Goal: Task Accomplishment & Management: Use online tool/utility

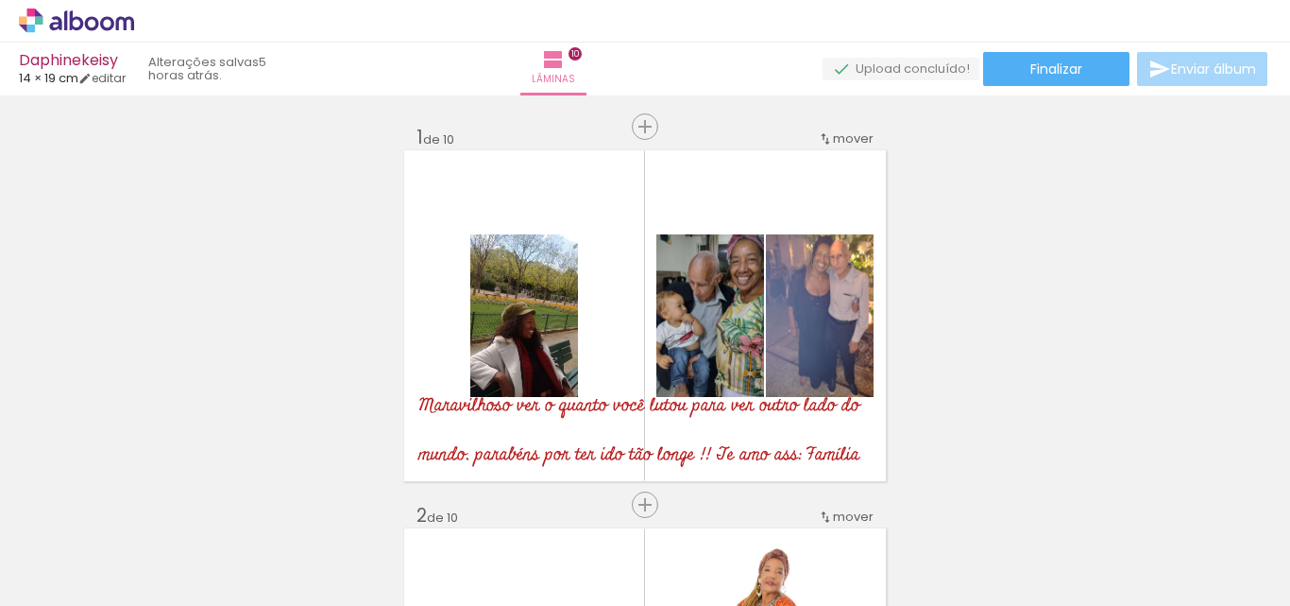
scroll to position [2138, 0]
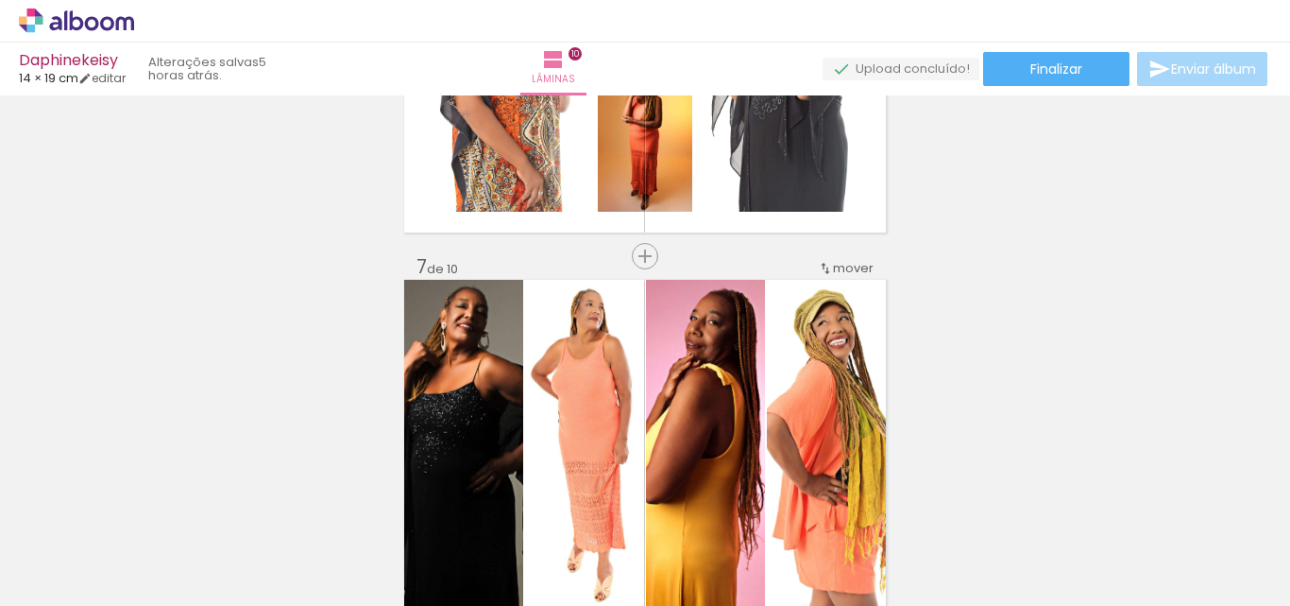
click at [111, 20] on icon at bounding box center [107, 23] width 14 height 14
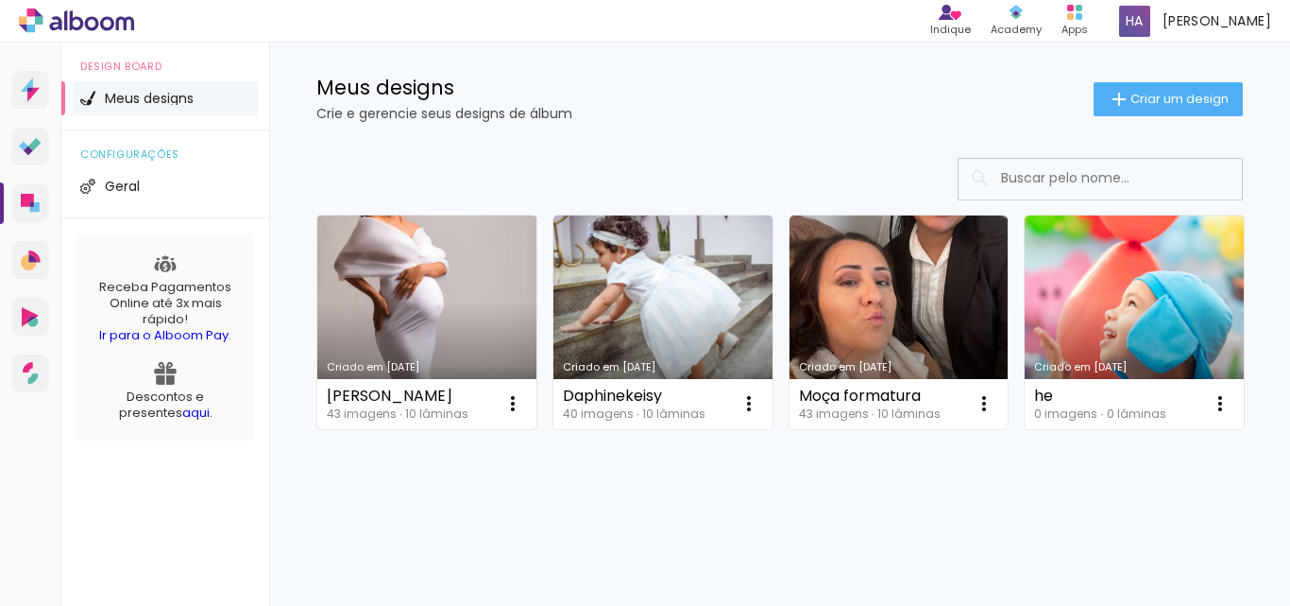
scroll to position [94, 0]
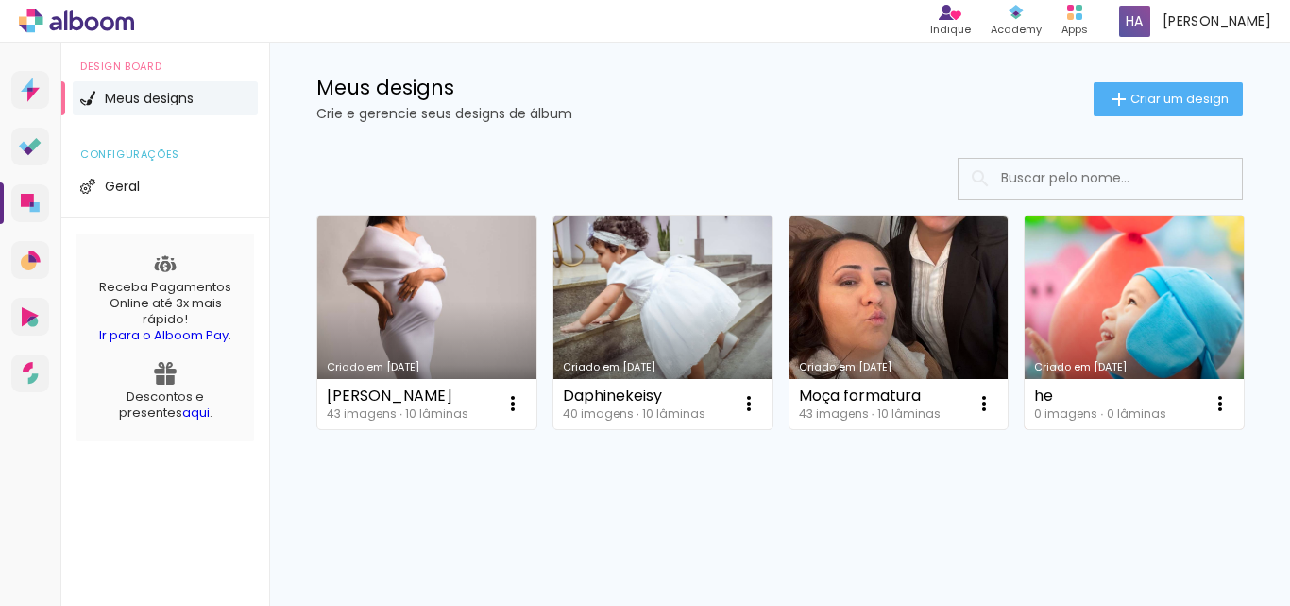
click at [1025, 429] on link "Criado em 02/05/22" at bounding box center [1134, 321] width 219 height 213
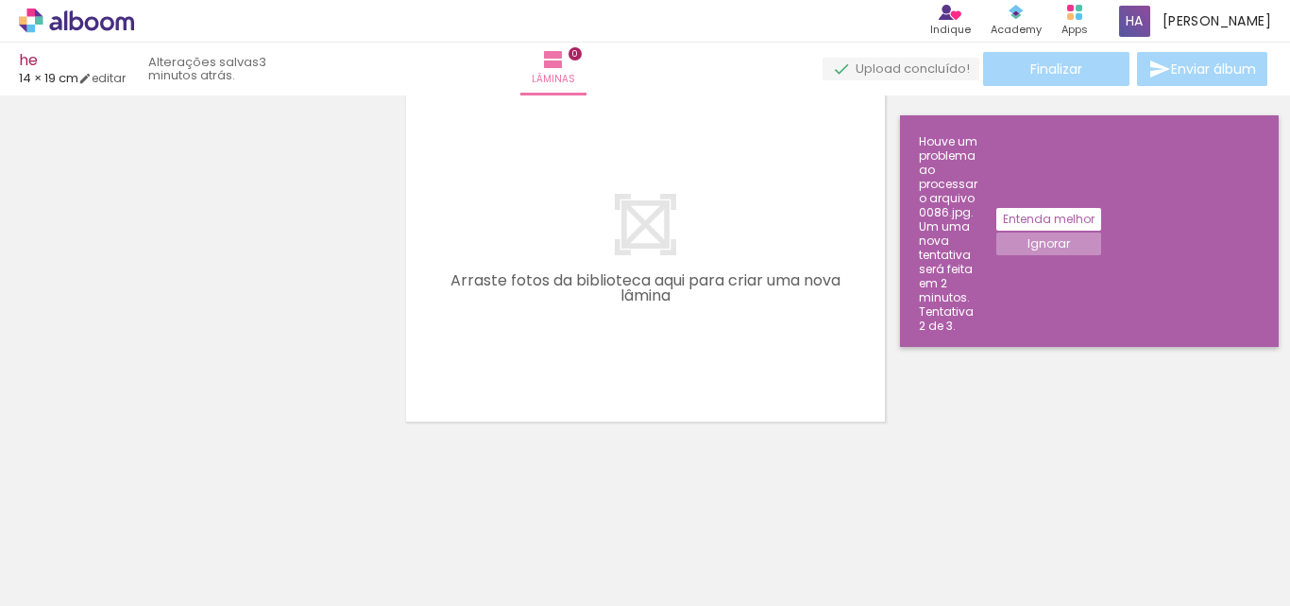
scroll to position [0, 179]
click at [155, 538] on iron-horizontal-list at bounding box center [136, 546] width 38 height 118
click at [155, 545] on iron-horizontal-list at bounding box center [136, 546] width 38 height 118
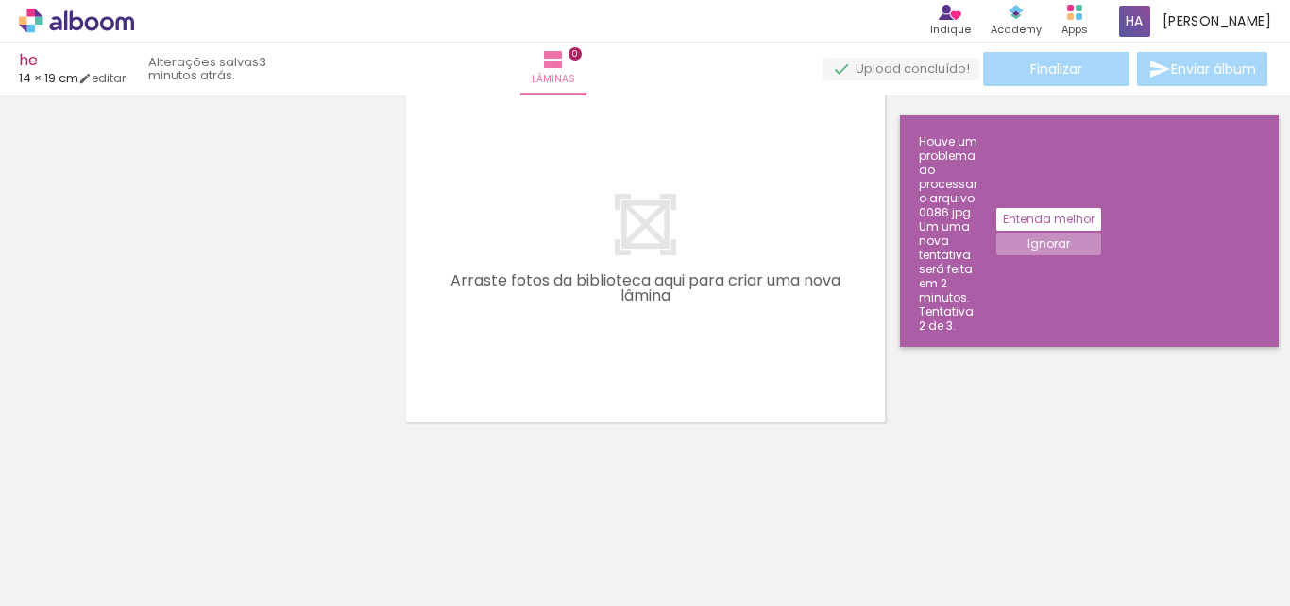
click at [155, 548] on iron-horizontal-list at bounding box center [136, 546] width 38 height 118
click at [891, 58] on quentale-upload-monitor at bounding box center [901, 70] width 157 height 24
click at [889, 77] on quentale-upload-monitor at bounding box center [901, 70] width 157 height 24
drag, startPoint x: 830, startPoint y: 573, endPoint x: 691, endPoint y: 308, distance: 300.0
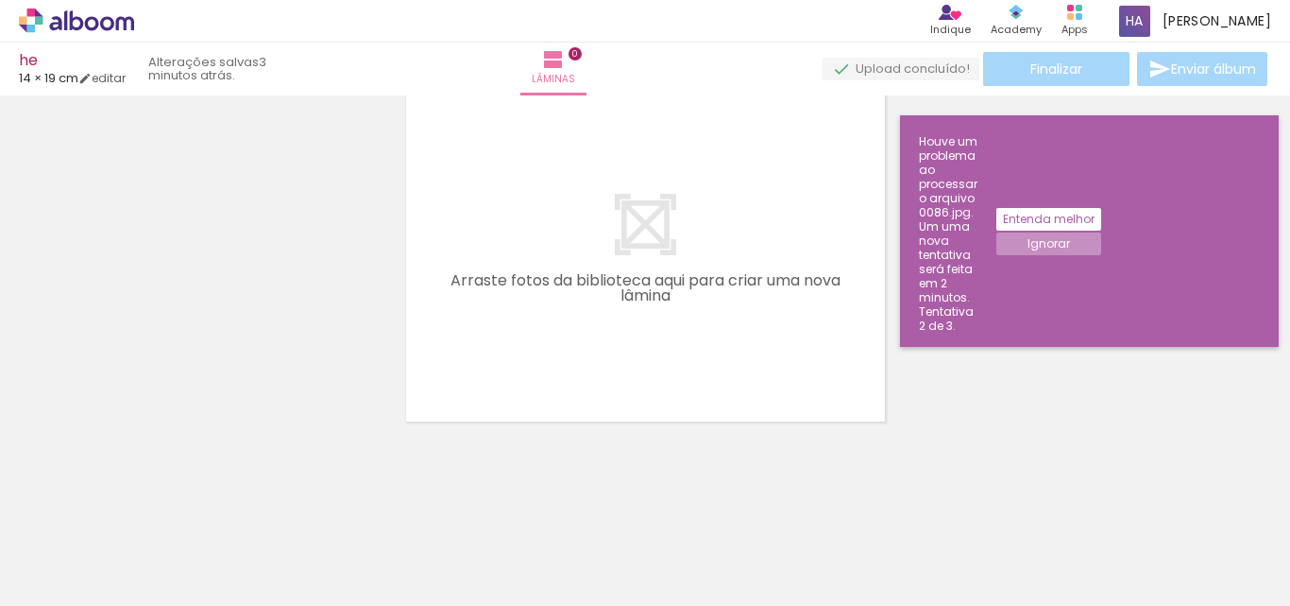
click at [691, 308] on quentale-workspace at bounding box center [645, 303] width 1290 height 606
click at [155, 564] on iron-horizontal-list at bounding box center [136, 546] width 38 height 118
click at [0, 0] on slot "Entenda melhor" at bounding box center [0, 0] width 0 height 0
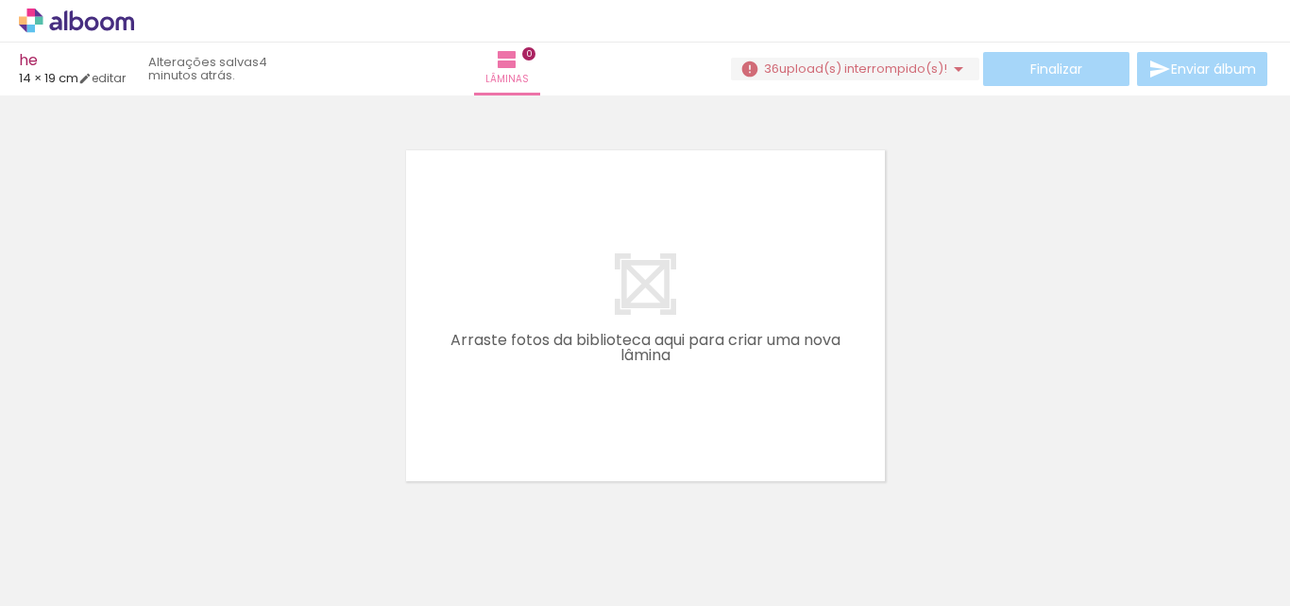
scroll to position [0, 1894]
click at [857, 70] on span "upload(s) interrompido(s)!" at bounding box center [863, 69] width 168 height 18
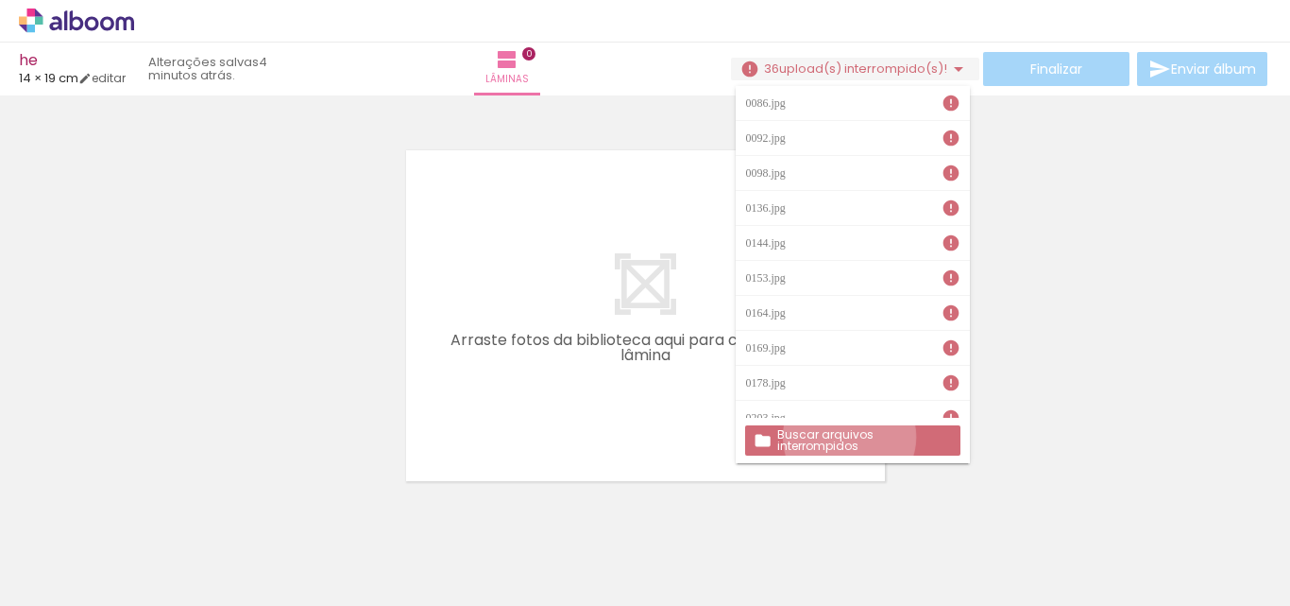
click at [0, 0] on slot "Buscar arquivos interrompidos" at bounding box center [0, 0] width 0 height 0
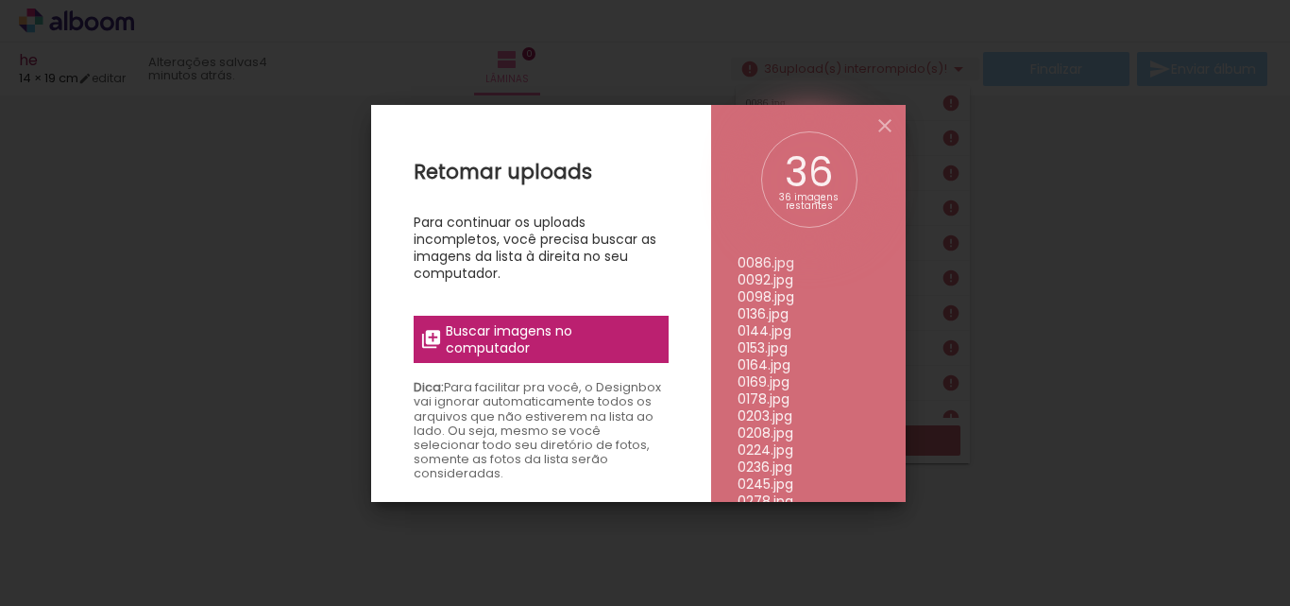
click at [479, 325] on span "Buscar imagens no computador" at bounding box center [551, 339] width 211 height 34
click at [0, 0] on input "file" at bounding box center [0, 0] width 0 height 0
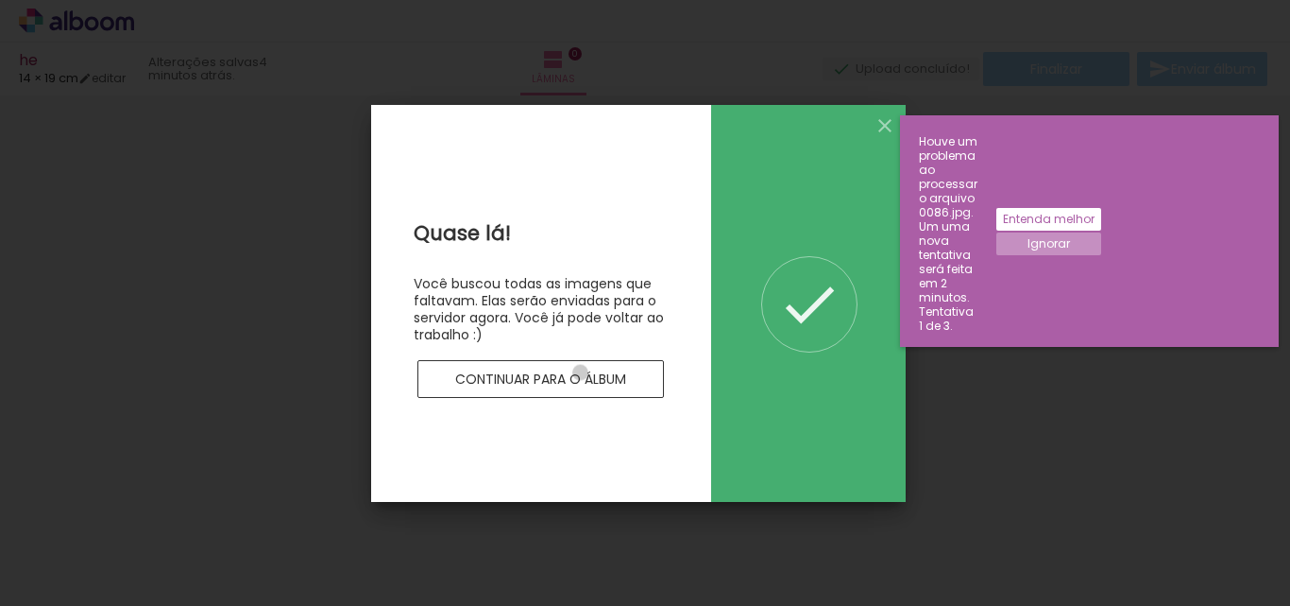
click at [0, 0] on slot "Continuar para o álbum" at bounding box center [0, 0] width 0 height 0
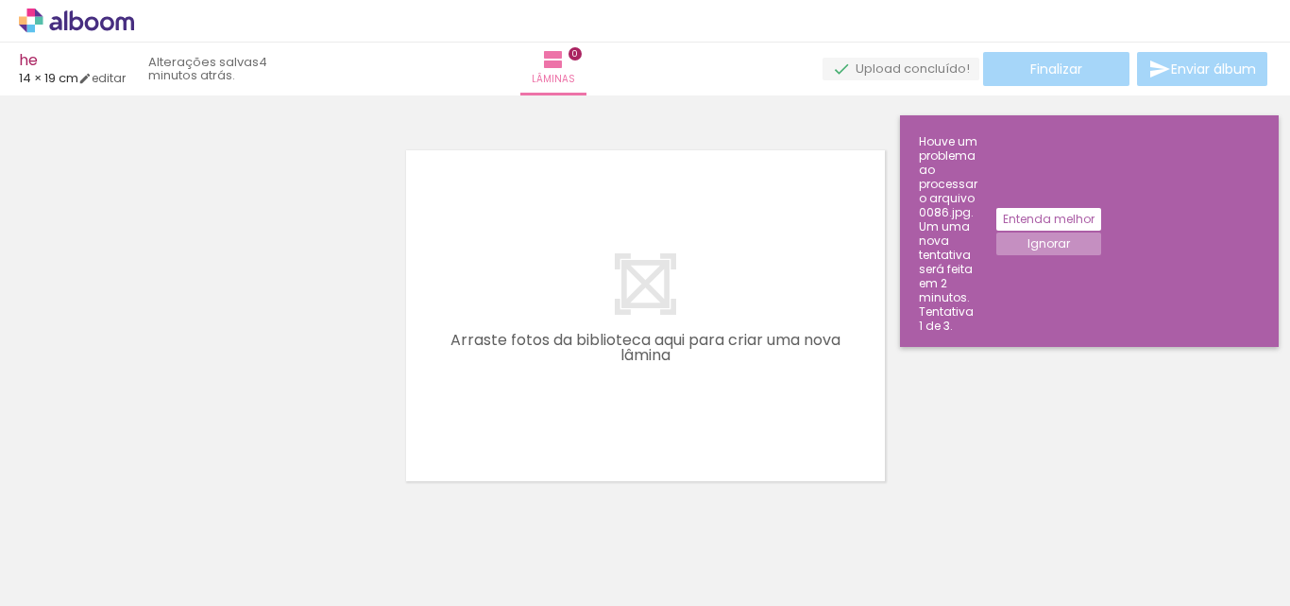
scroll to position [0, 3314]
click at [0, 0] on slot "Entenda melhor" at bounding box center [0, 0] width 0 height 0
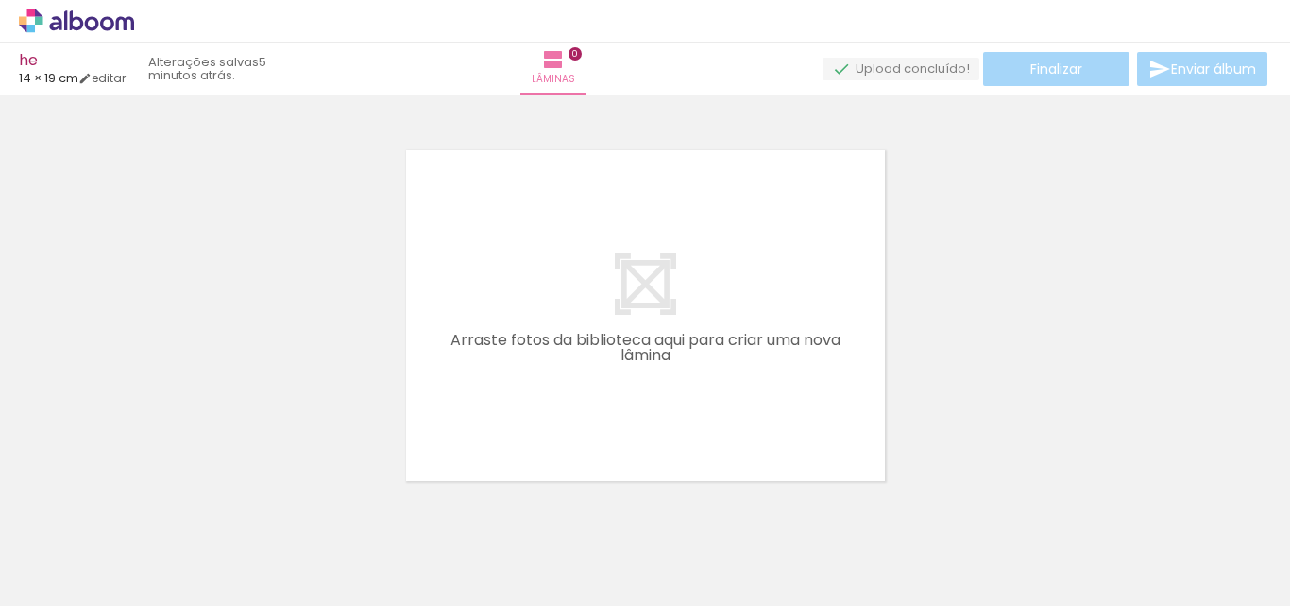
click at [87, 23] on icon at bounding box center [92, 23] width 14 height 14
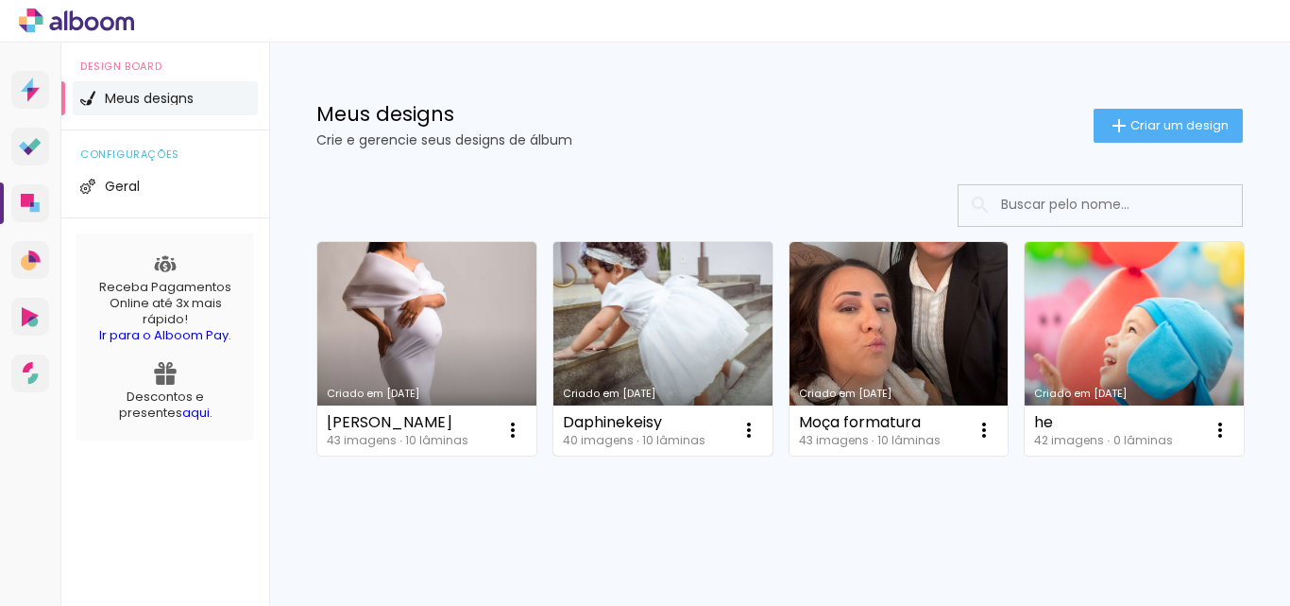
click at [642, 328] on link "Criado em [DATE]" at bounding box center [663, 348] width 219 height 213
